Goal: Information Seeking & Learning: Understand process/instructions

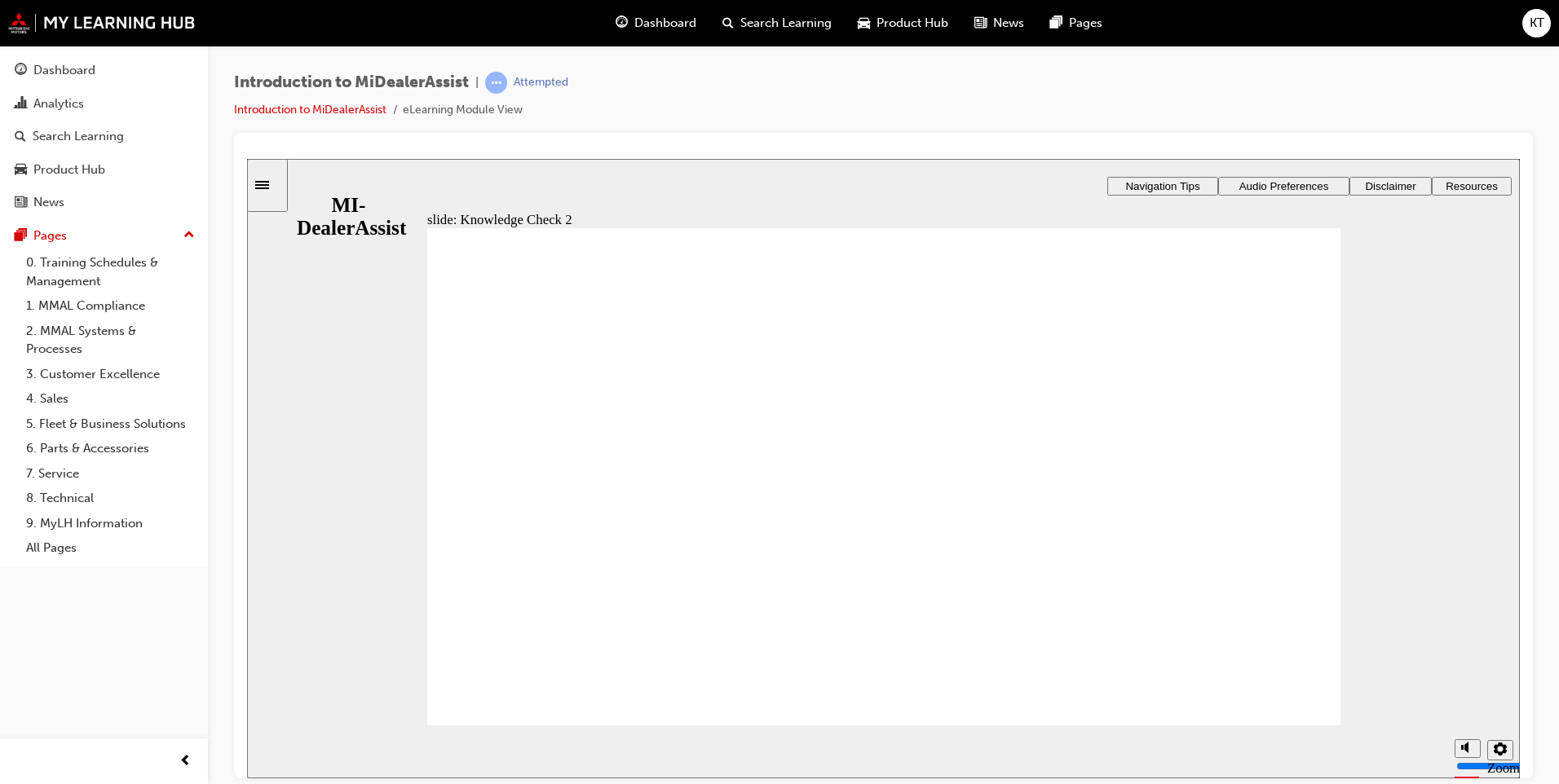
drag, startPoint x: 525, startPoint y: 495, endPoint x: 500, endPoint y: 616, distance: 123.6
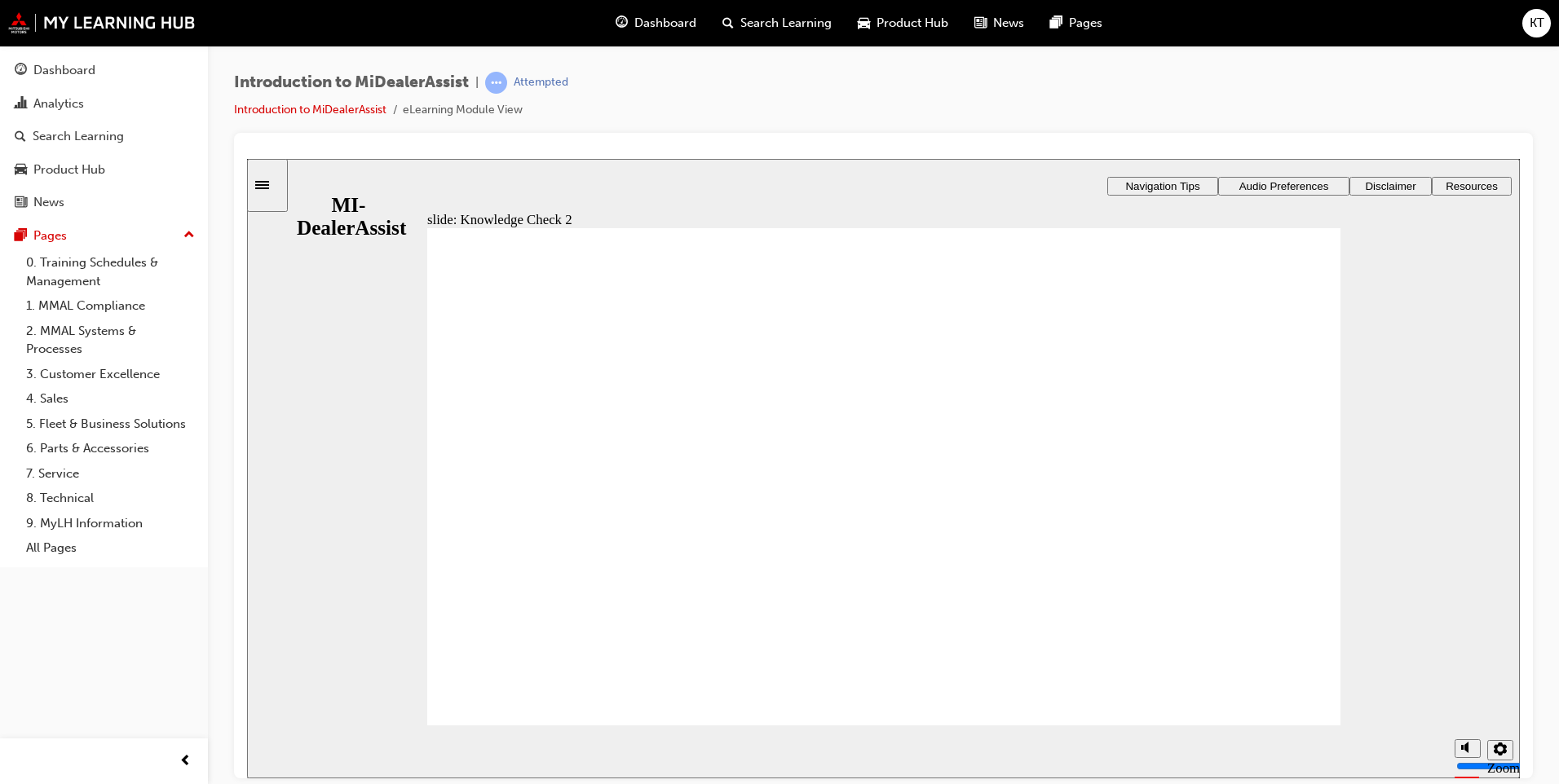
radio input "false"
radio input "true"
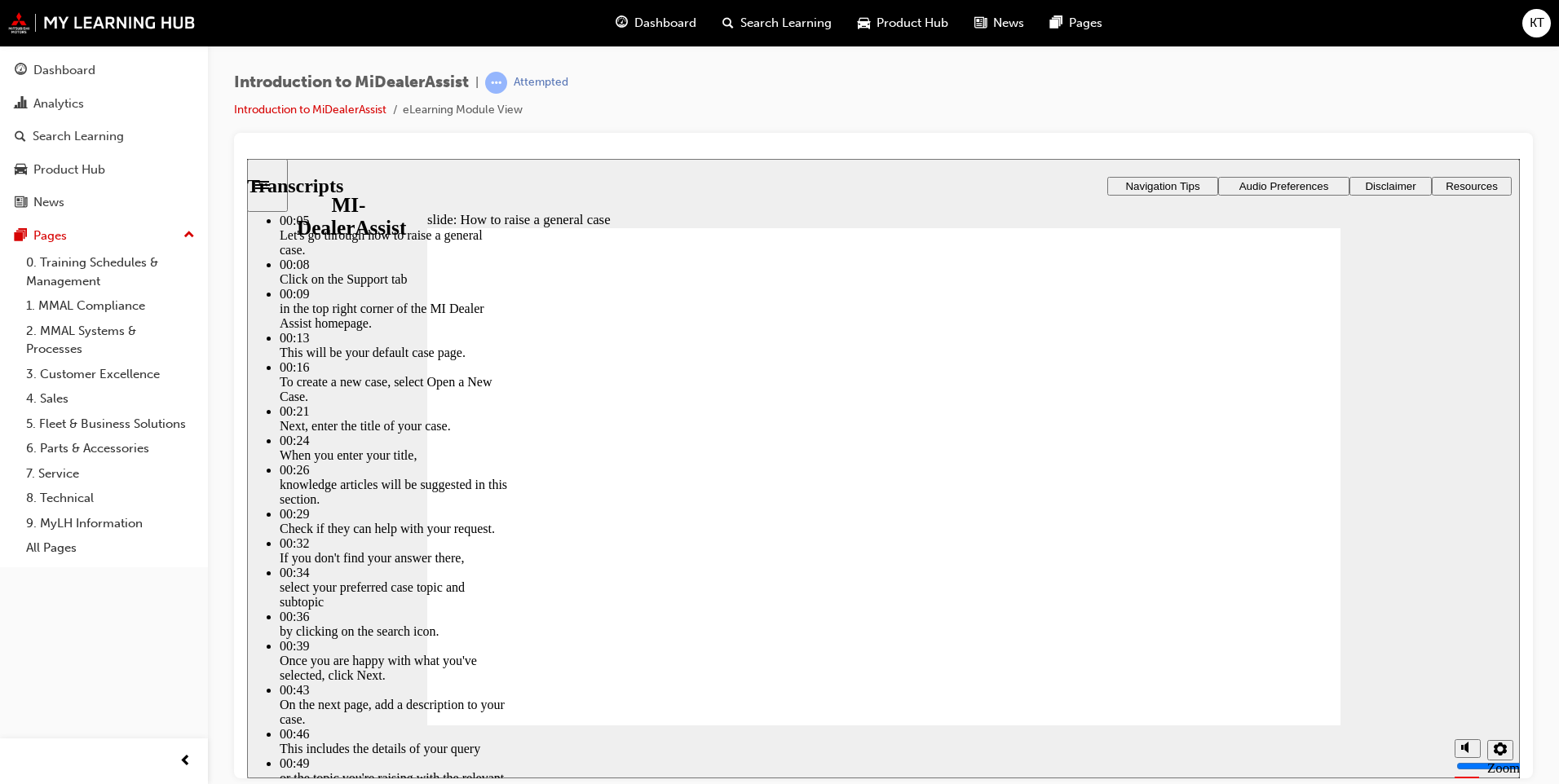
type input "85"
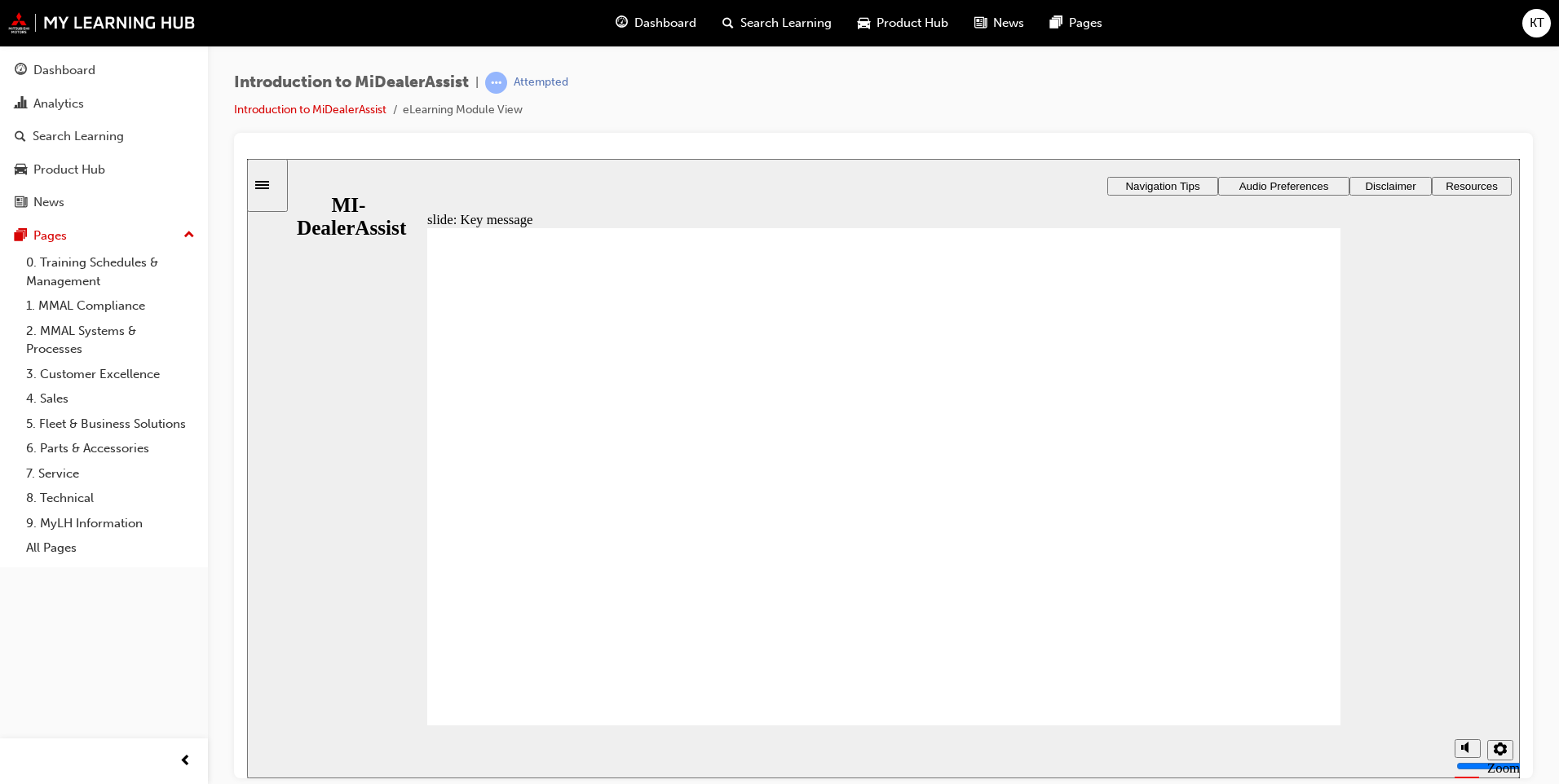
checkbox input "true"
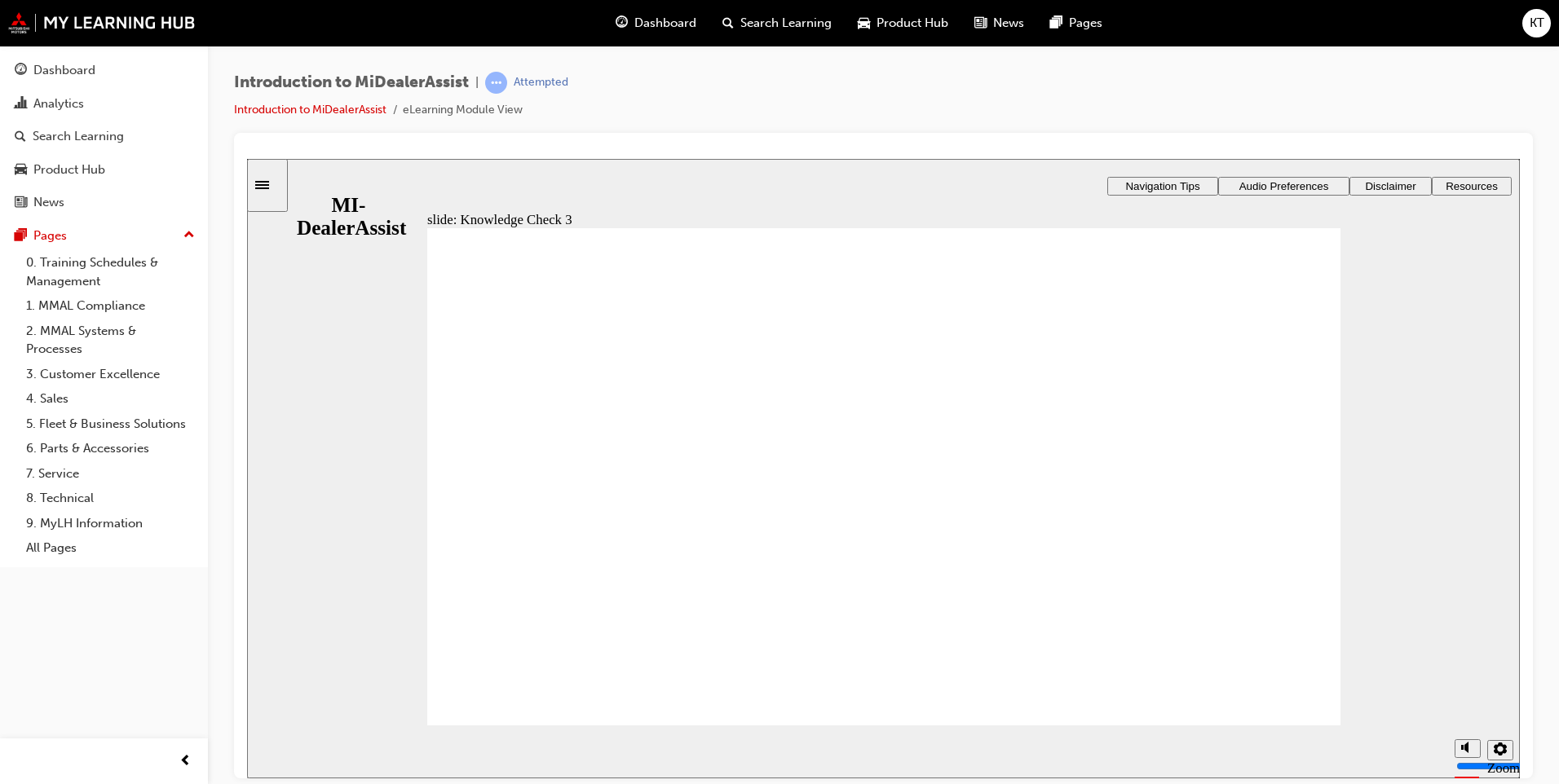
checkbox input "true"
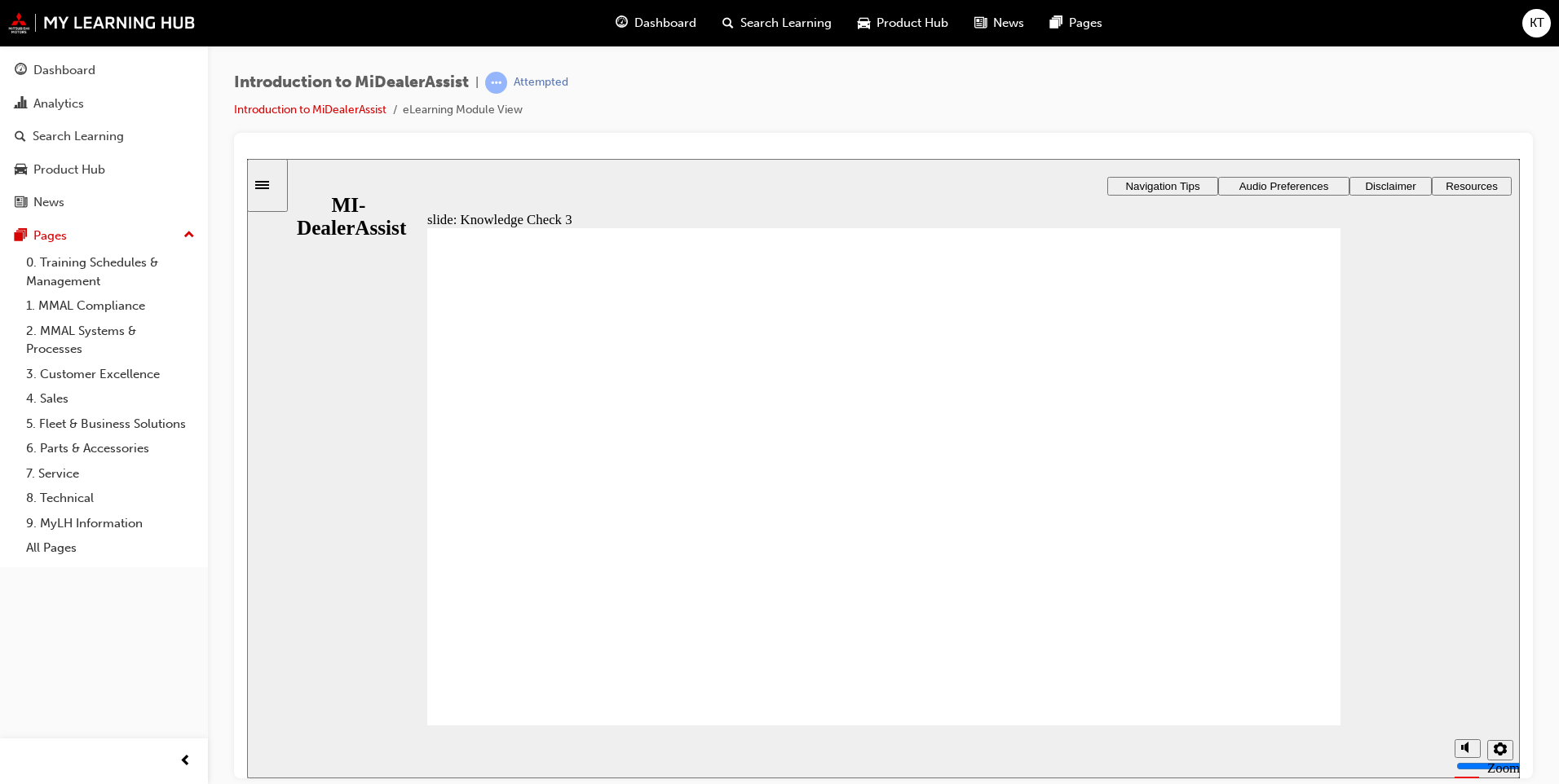
checkbox input "true"
drag, startPoint x: 726, startPoint y: 373, endPoint x: 726, endPoint y: 401, distance: 28.0
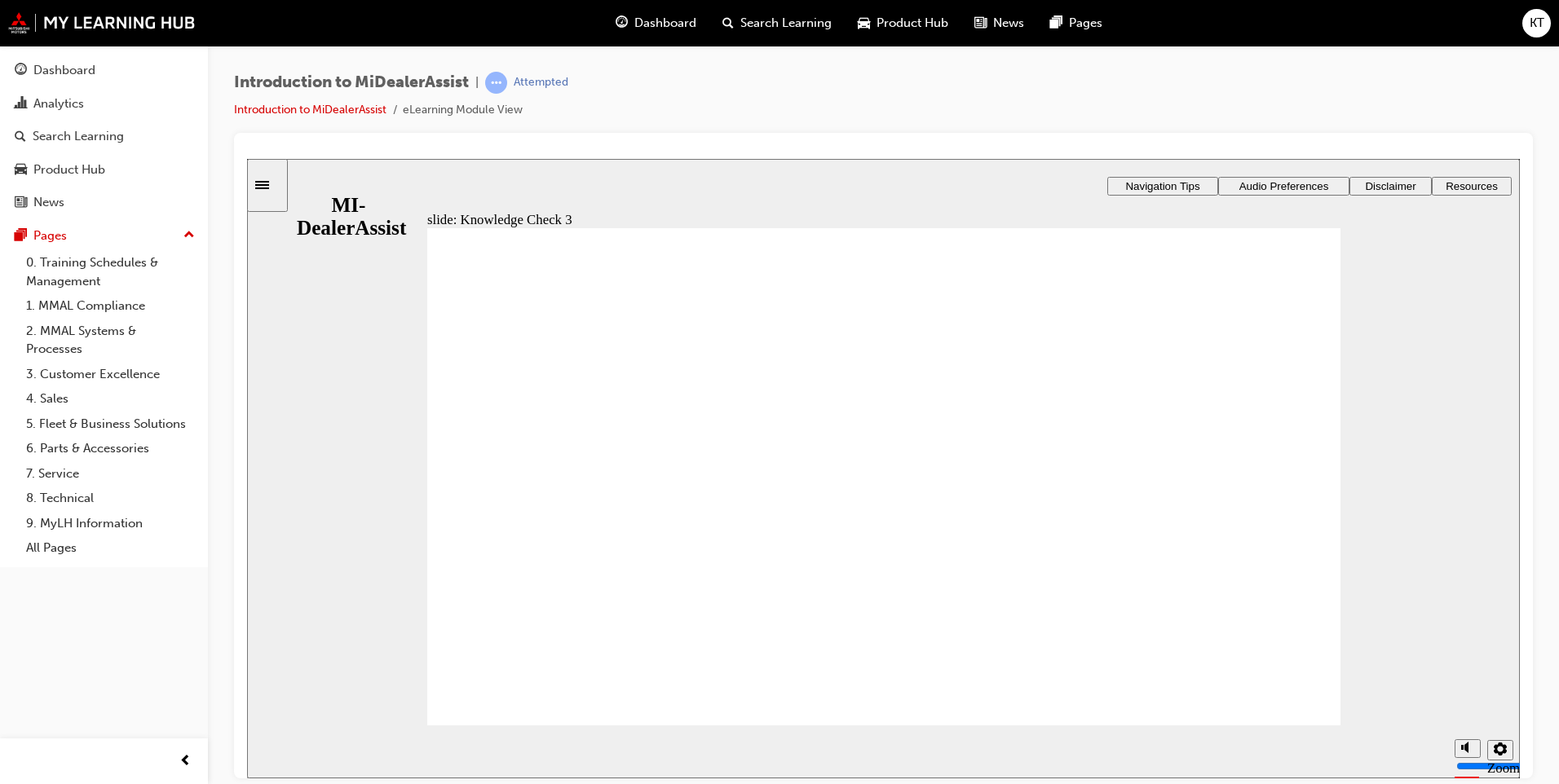
checkbox input "true"
drag, startPoint x: 677, startPoint y: 676, endPoint x: 675, endPoint y: 668, distance: 8.2
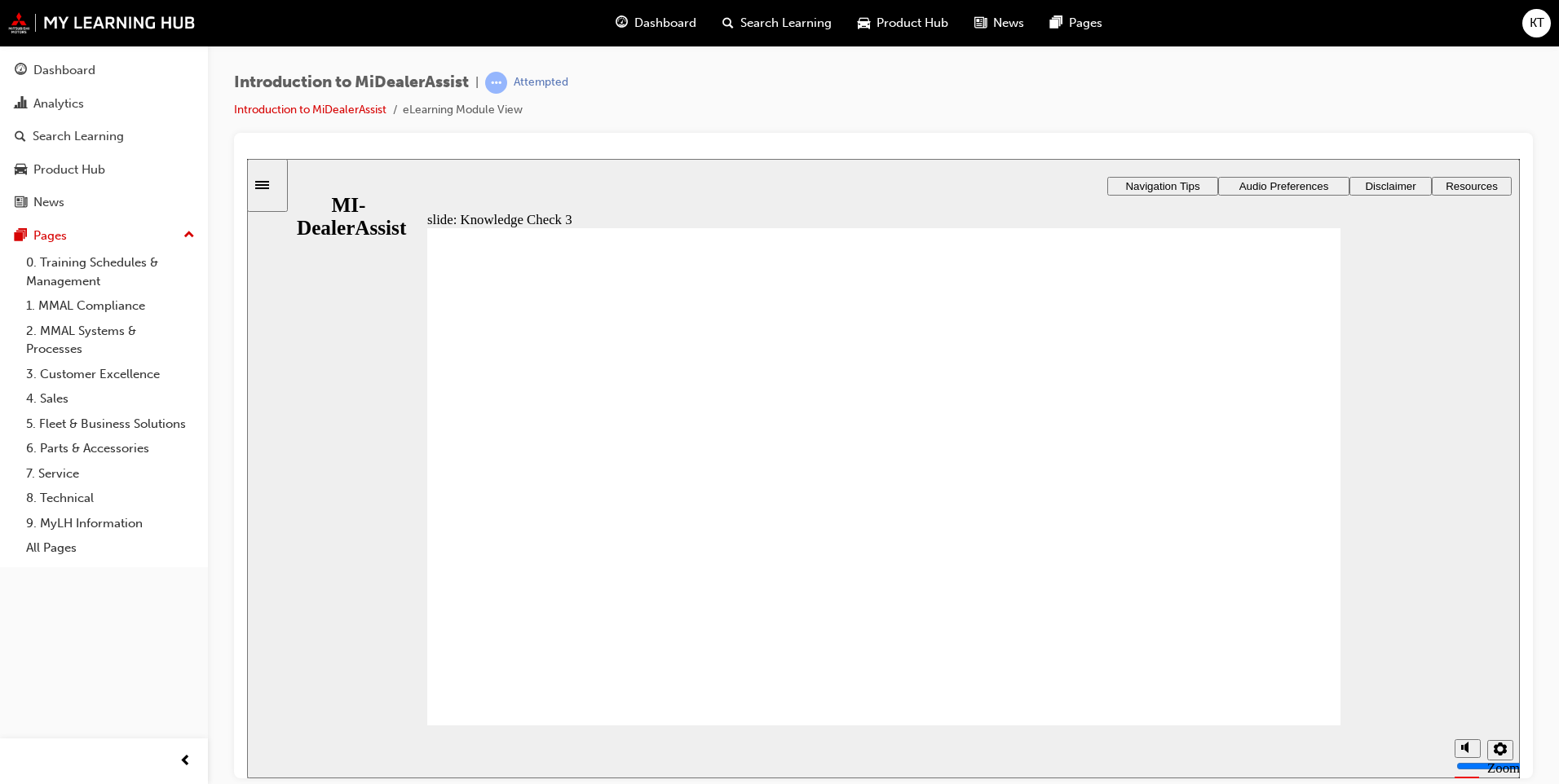
checkbox input "false"
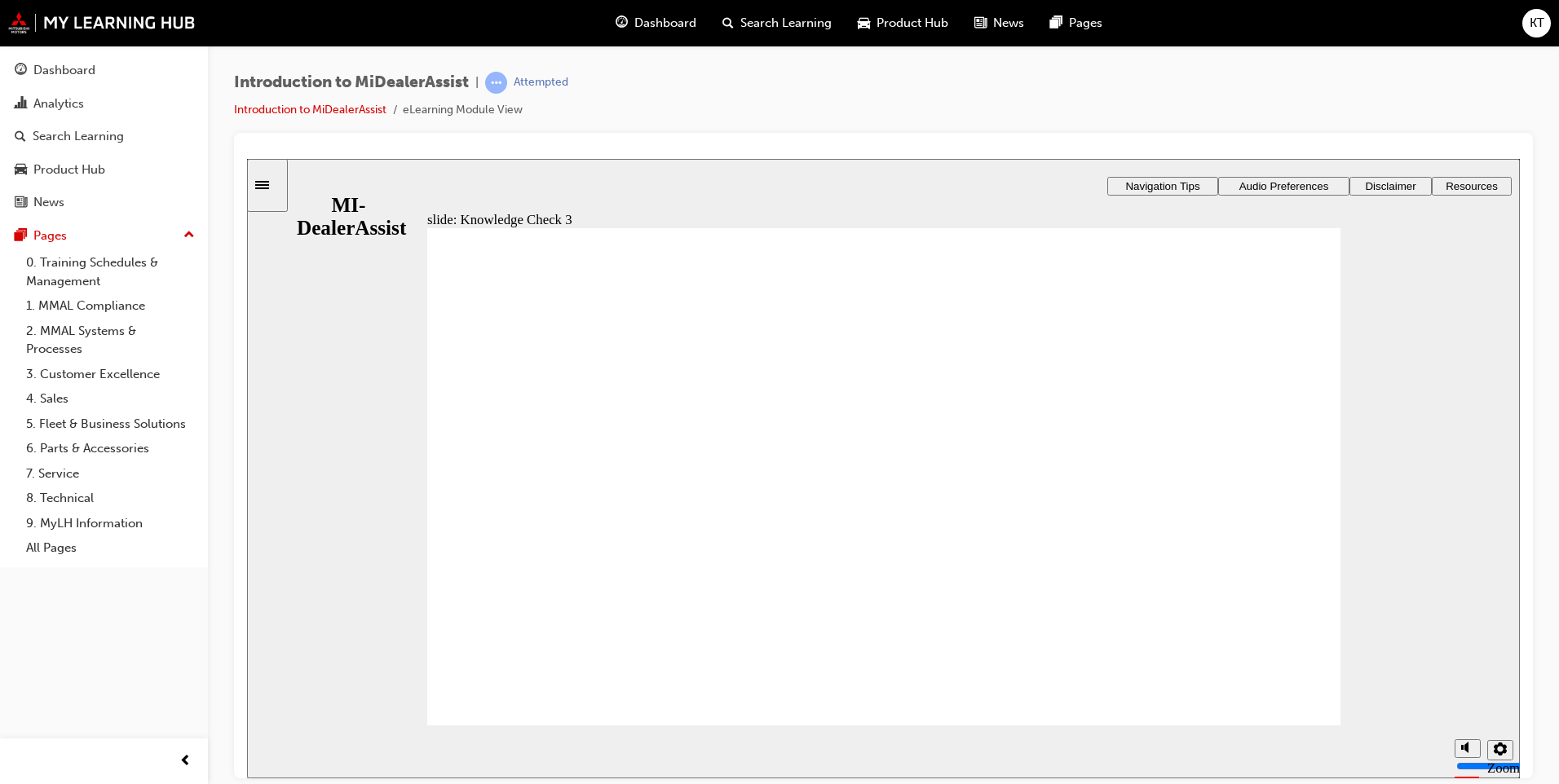
checkbox input "false"
checkbox input "true"
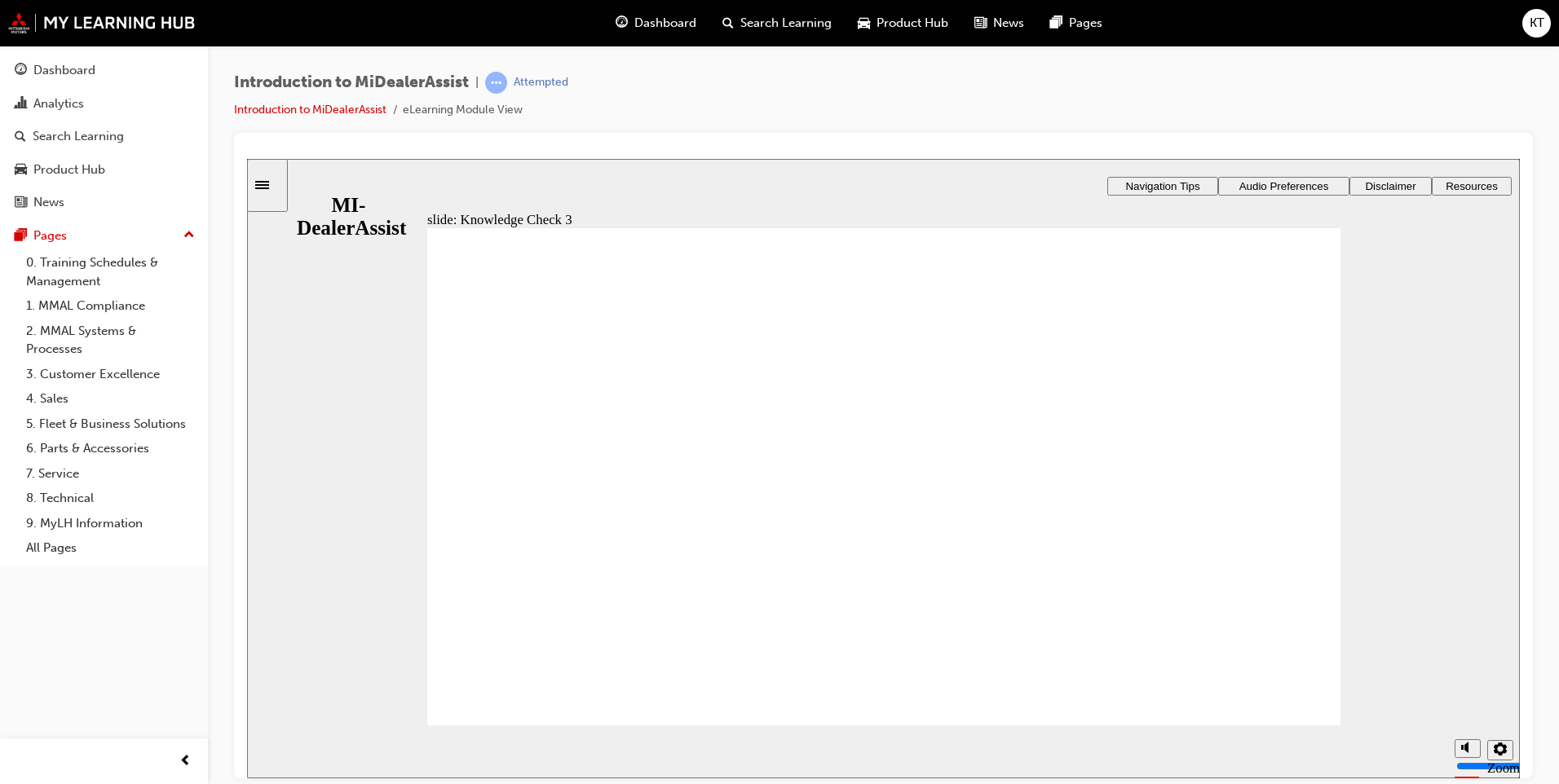
checkbox input "true"
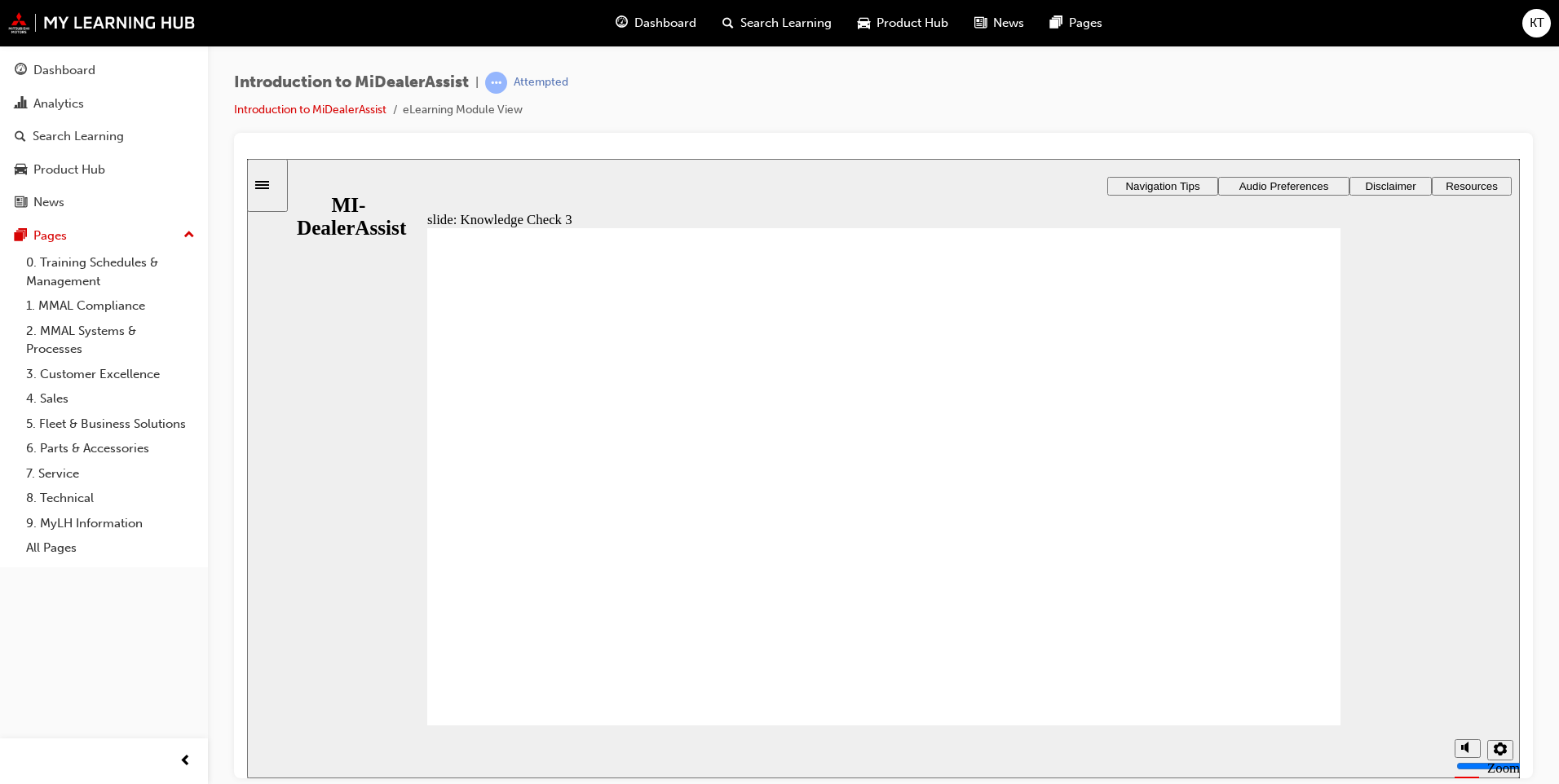
checkbox input "true"
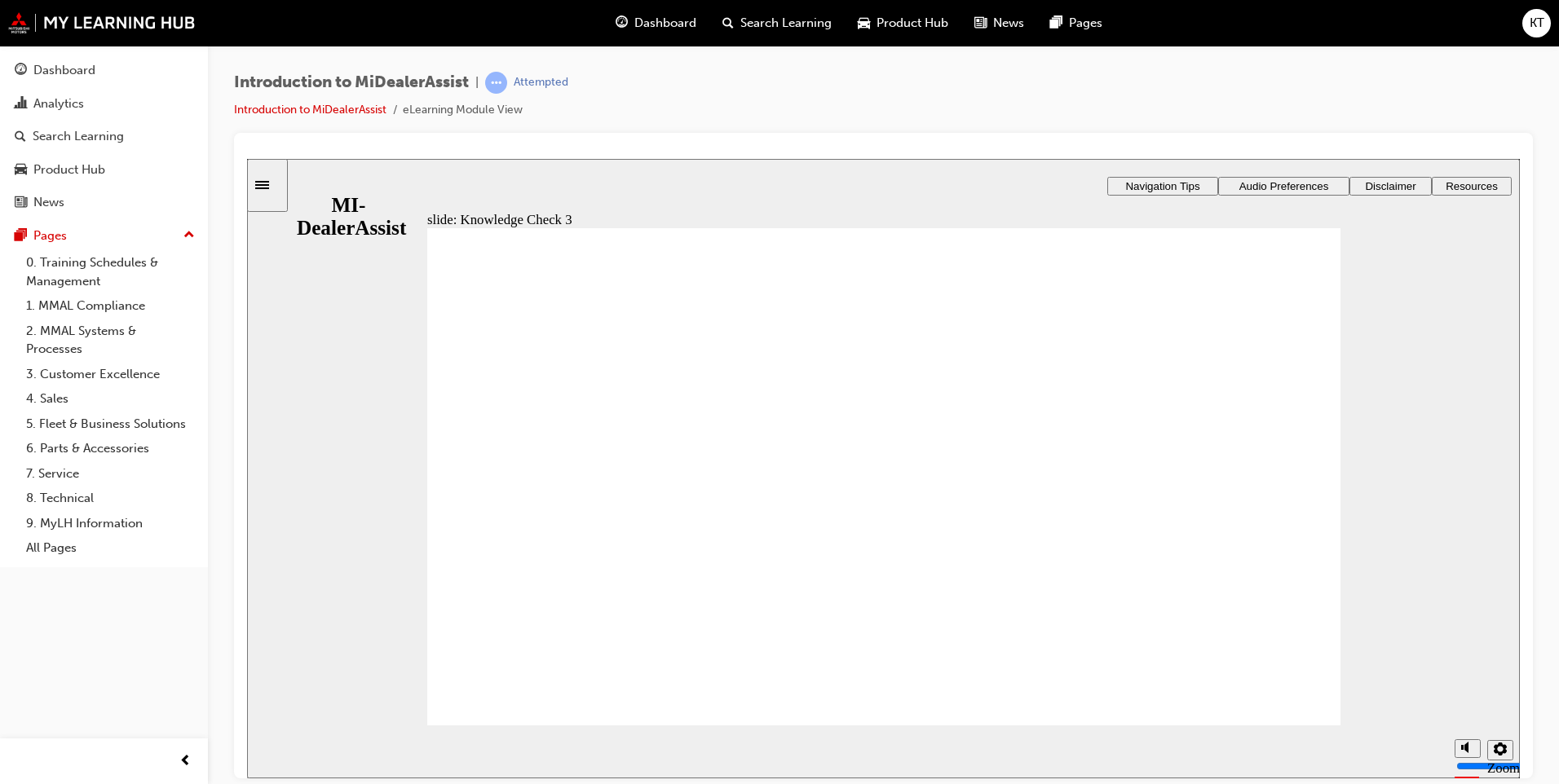
checkbox input "false"
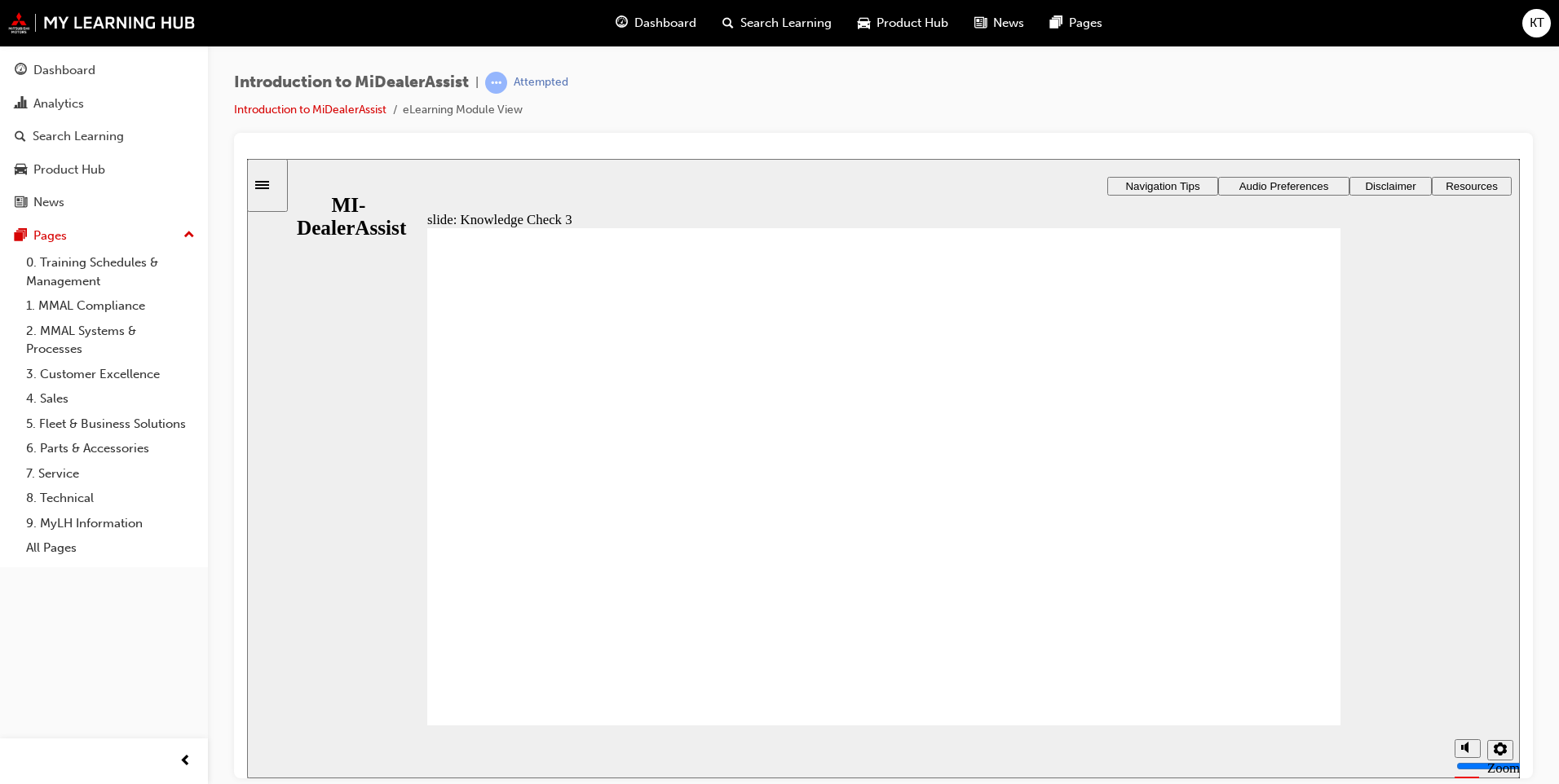
checkbox input "false"
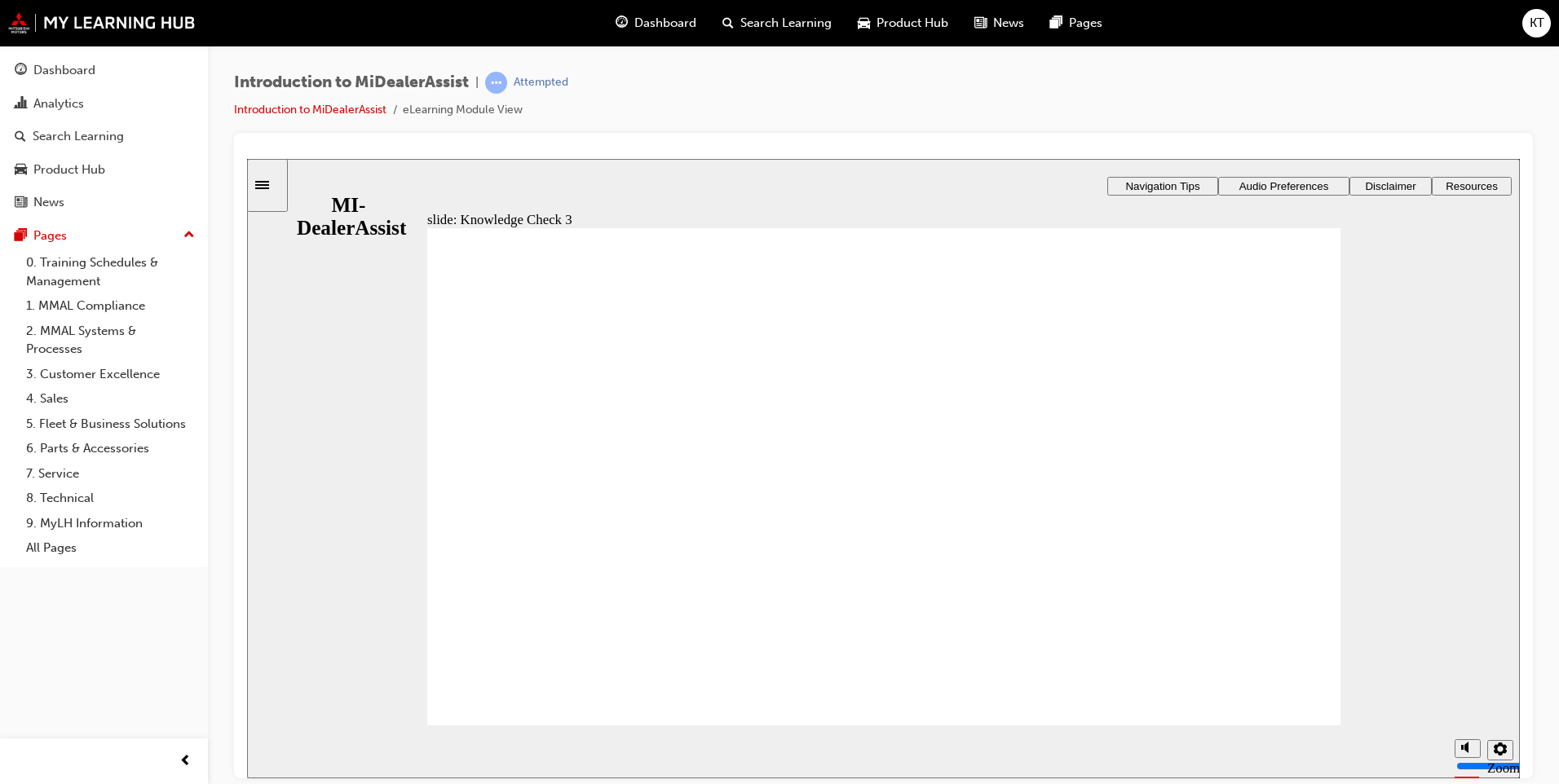
checkbox input "true"
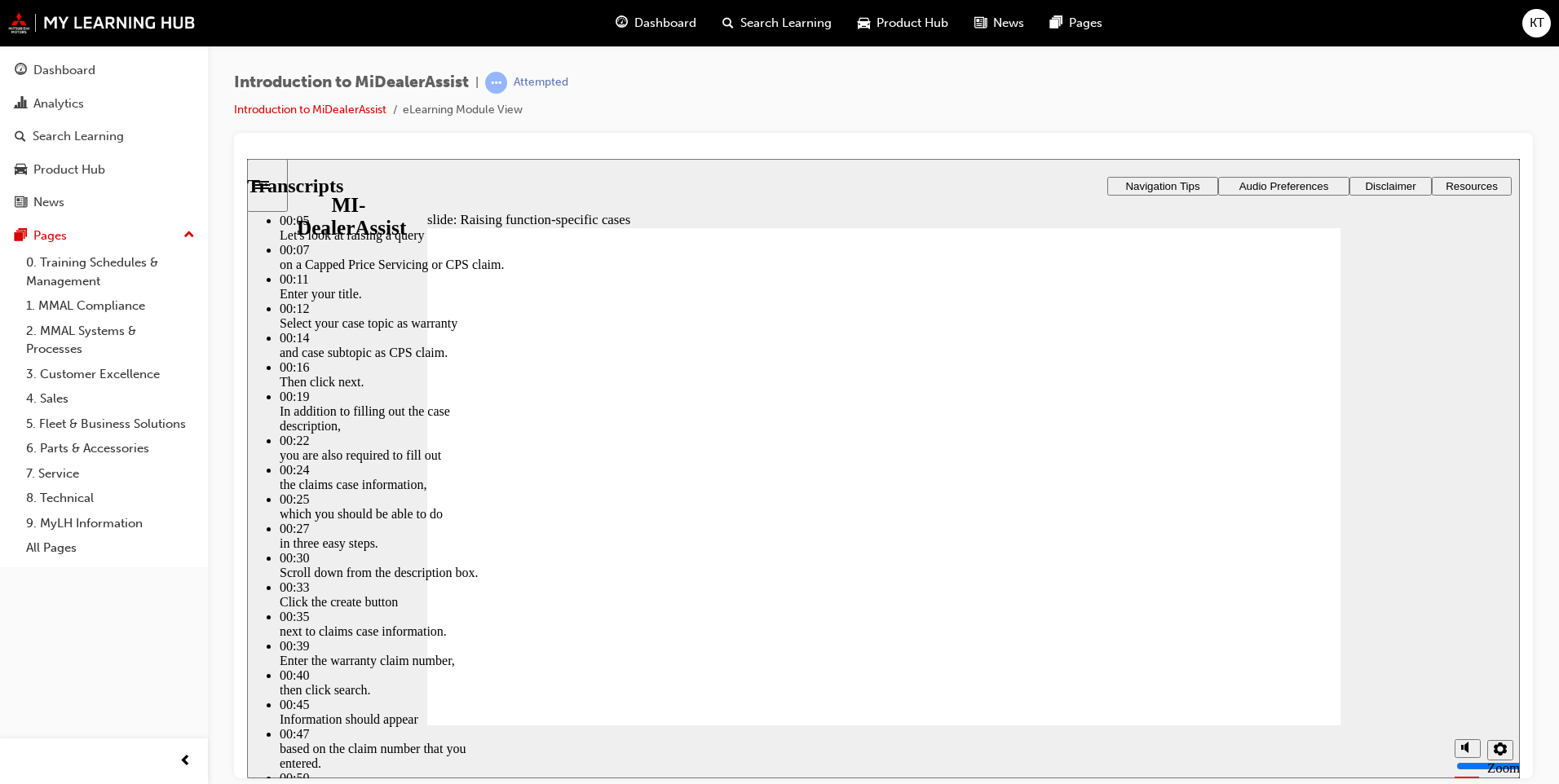
type input "80"
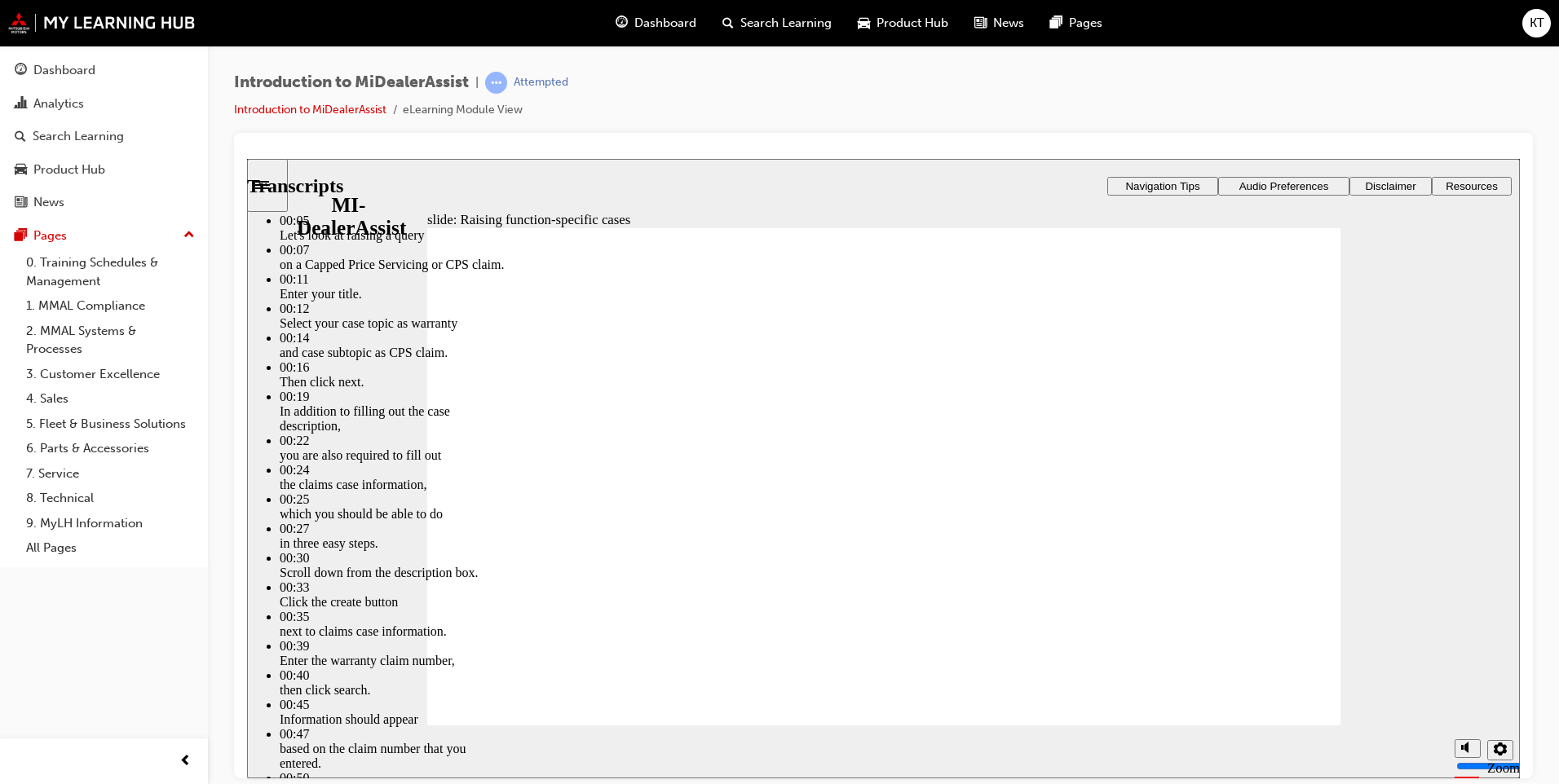
type input "1"
type input "80"
type input "1"
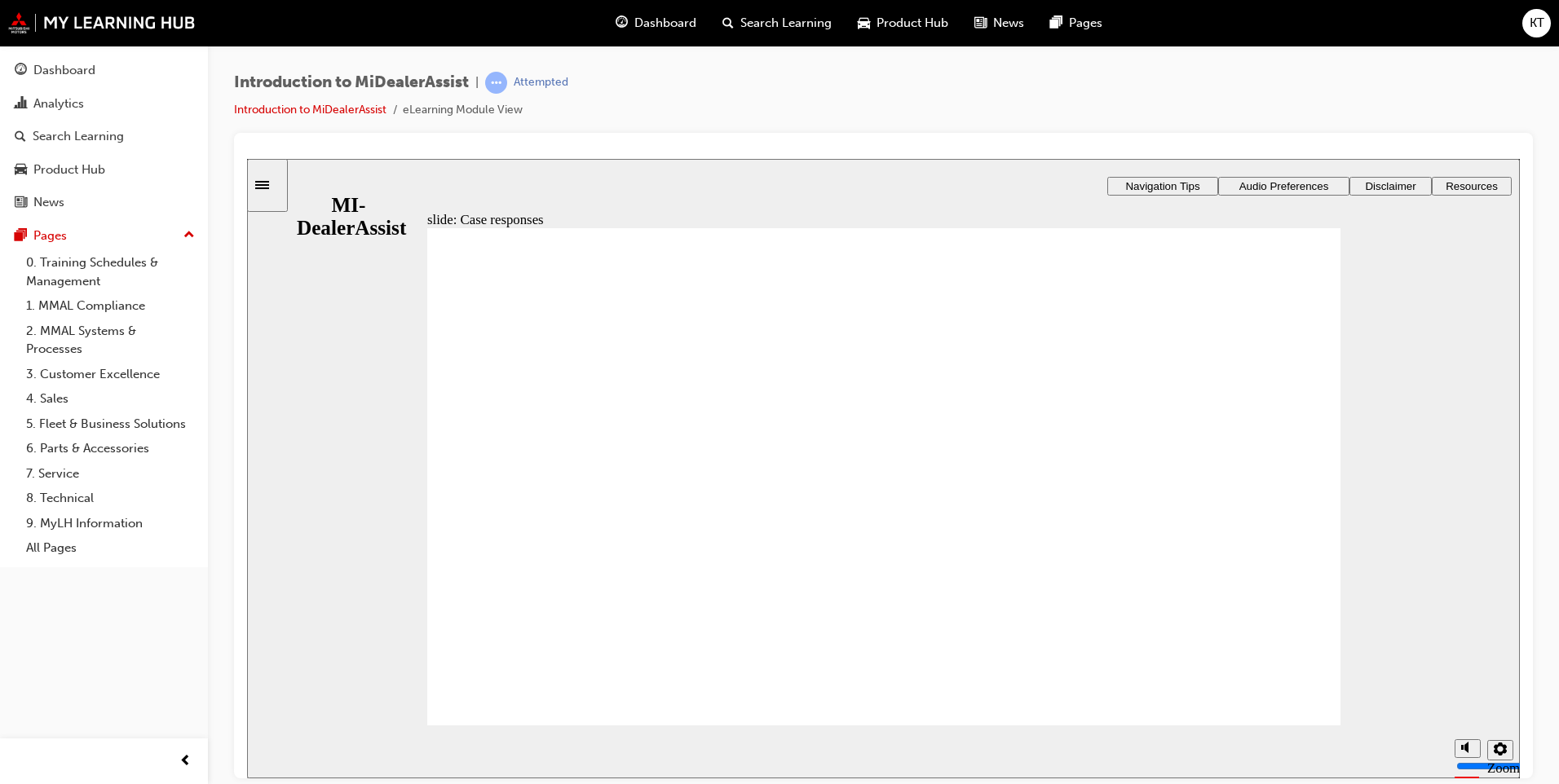
radio input "true"
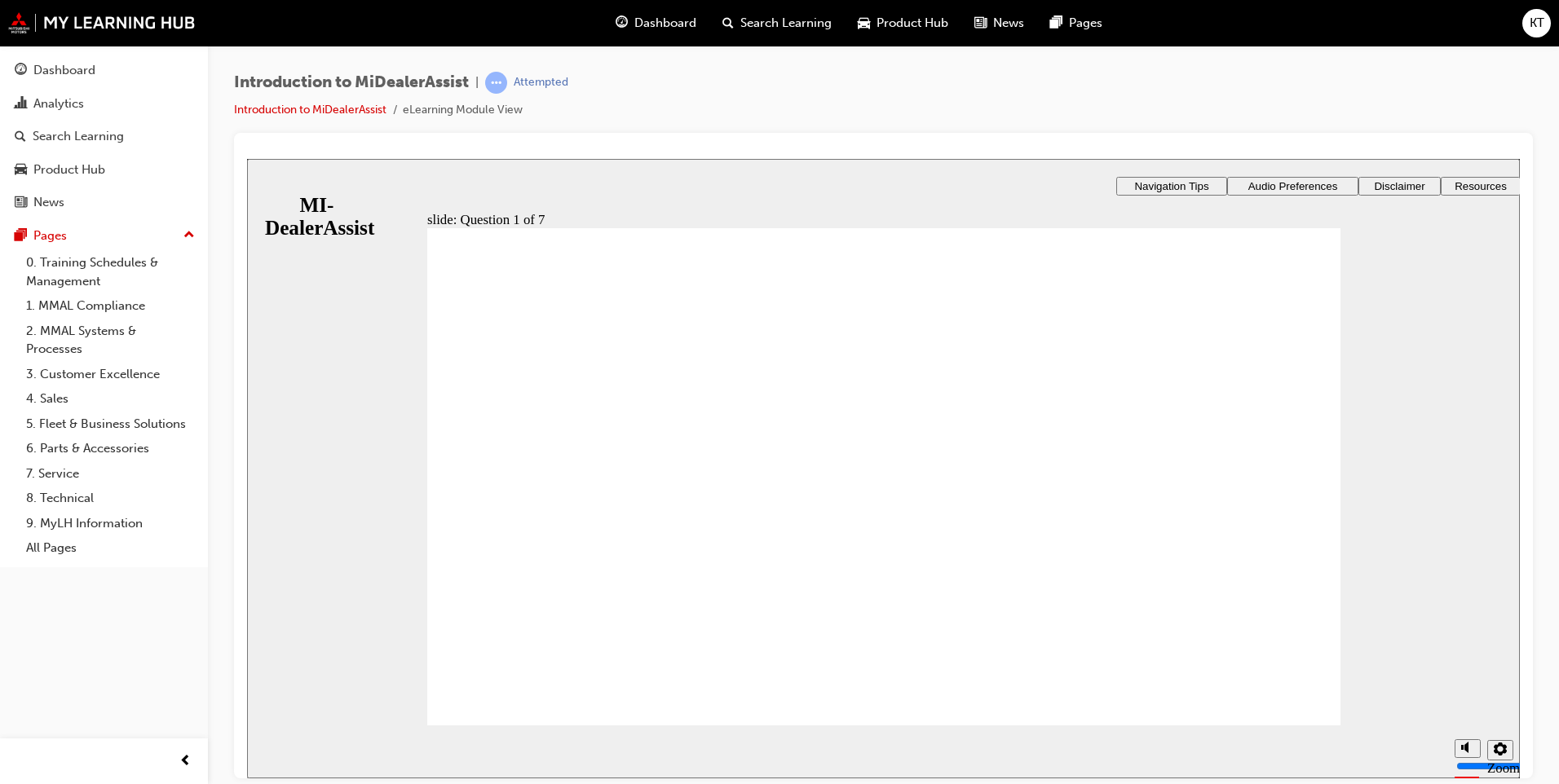
radio input "true"
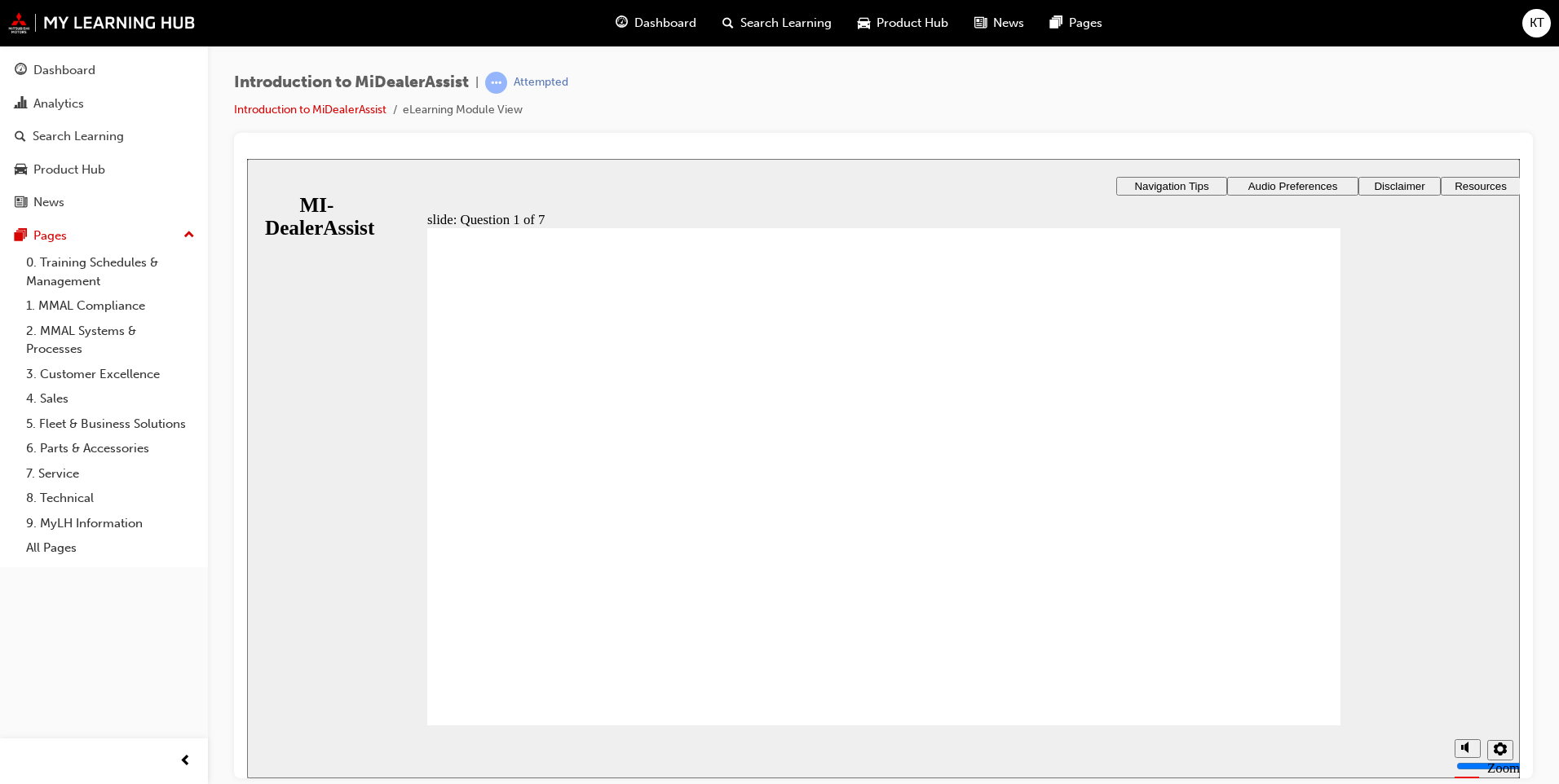
radio input "true"
